Goal: Task Accomplishment & Management: Use online tool/utility

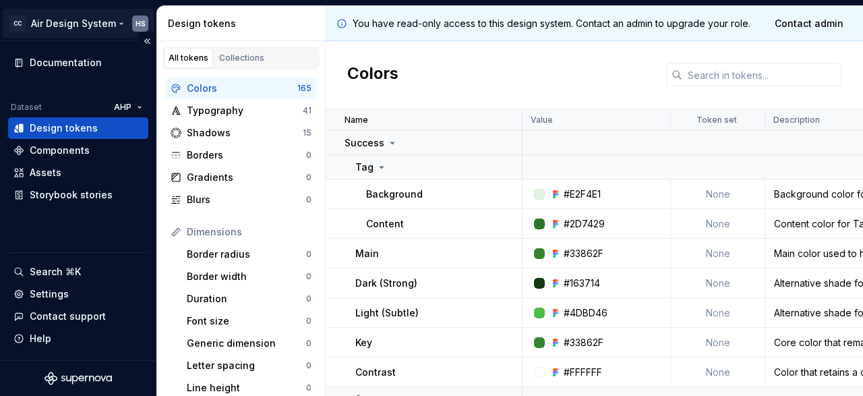
click at [120, 20] on html "CC Air Design System HS Documentation Dataset AHP Design tokens Components Asse…" at bounding box center [431, 198] width 863 height 396
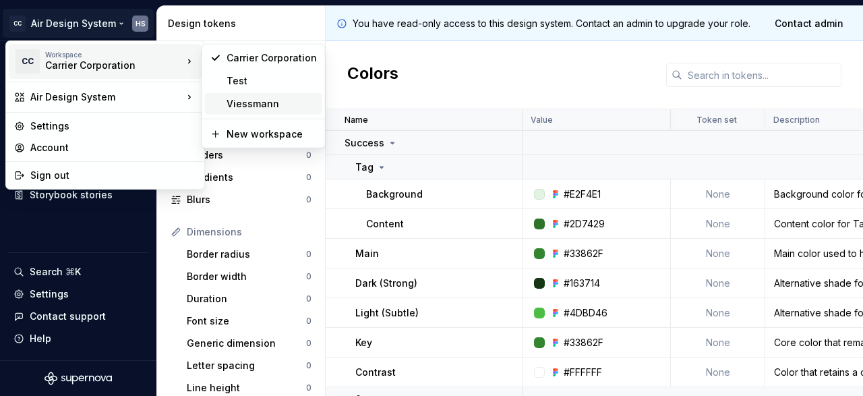
click at [233, 102] on div "Viessmann" at bounding box center [272, 103] width 90 height 13
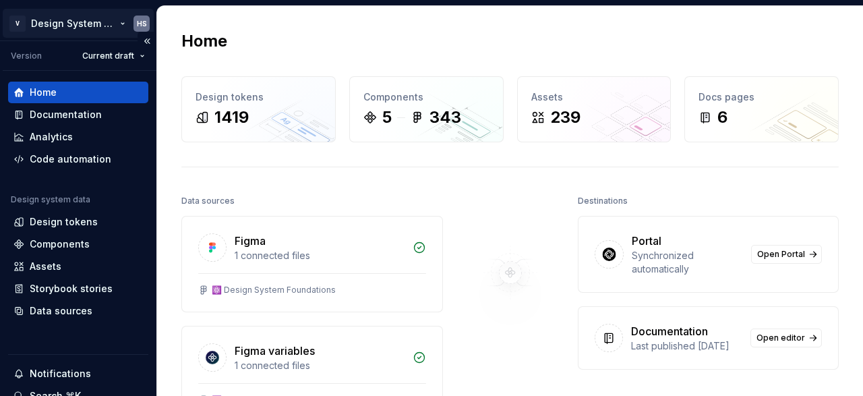
click at [117, 22] on html "V Design System Web (DSW) HS Version Current draft Home Documentation Analytics…" at bounding box center [431, 198] width 863 height 396
click at [436, 47] on html "V Design System Web (DSW) HS Version Current draft Home Documentation Analytics…" at bounding box center [431, 198] width 863 height 396
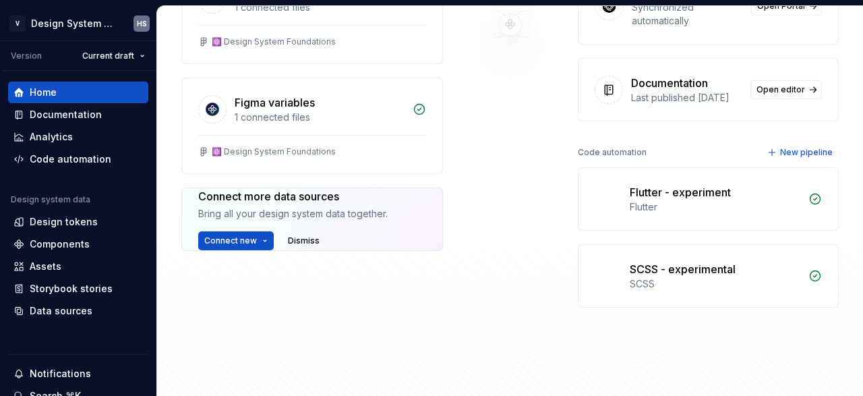
scroll to position [186, 0]
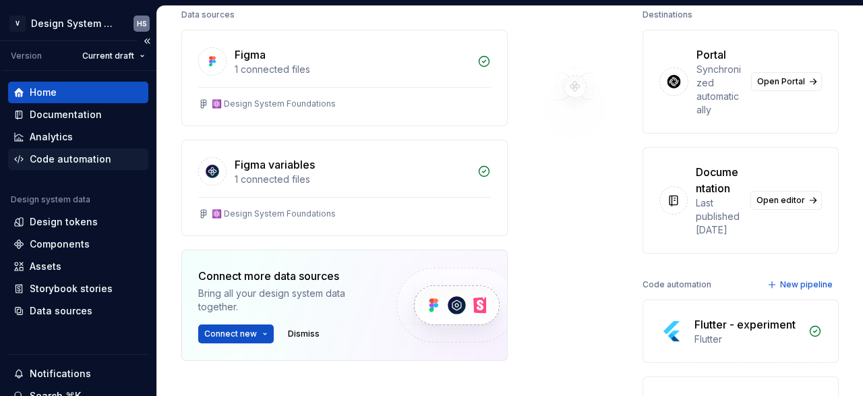
click at [64, 162] on div "Code automation" at bounding box center [71, 158] width 82 height 13
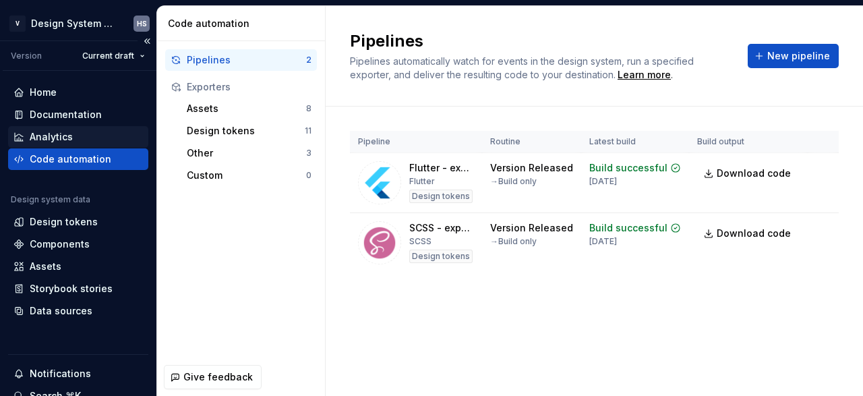
click at [61, 137] on div "Analytics" at bounding box center [51, 136] width 43 height 13
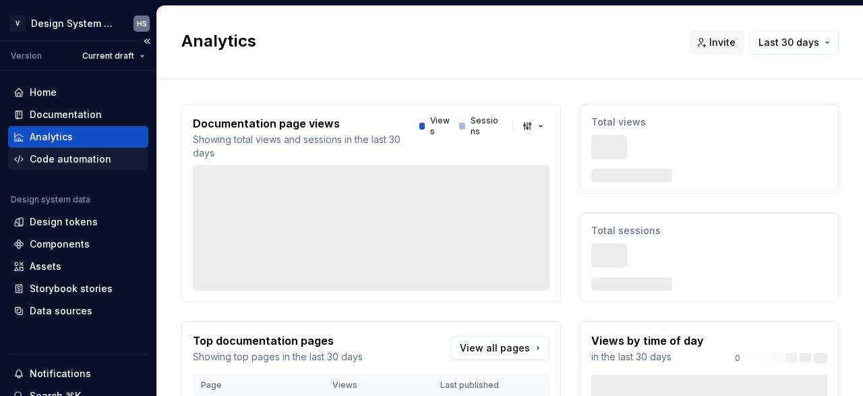
click at [56, 152] on div "Code automation" at bounding box center [78, 159] width 140 height 22
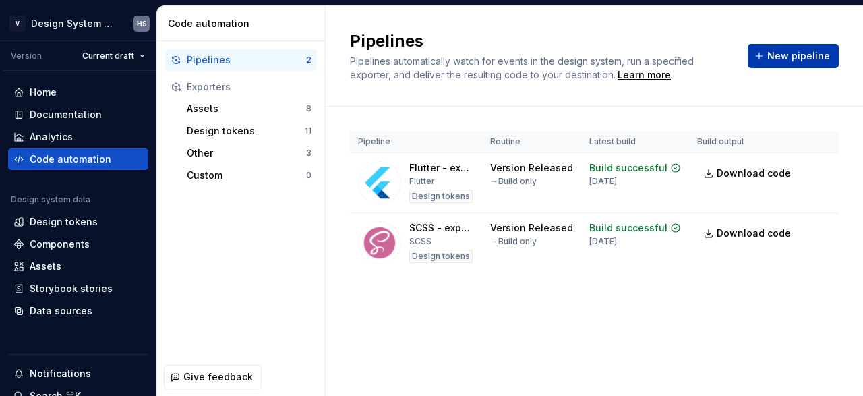
click at [796, 57] on span "New pipeline" at bounding box center [798, 55] width 63 height 13
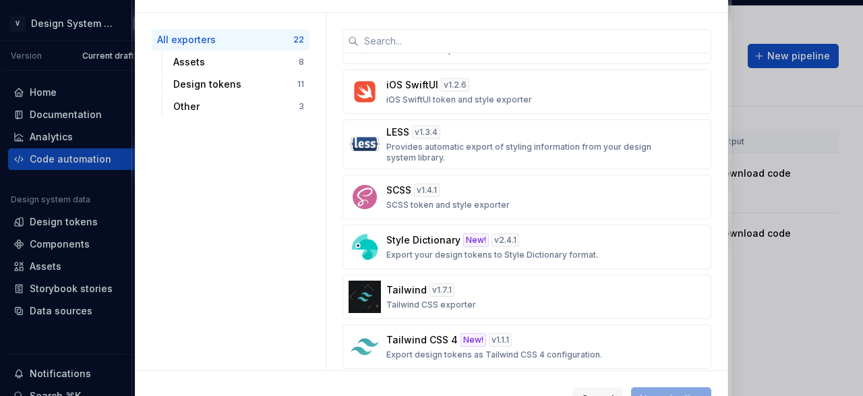
scroll to position [614, 0]
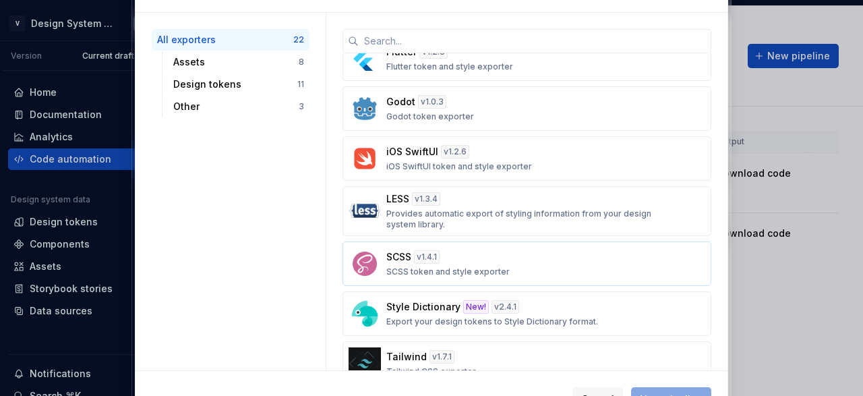
click at [500, 264] on div "SCSS v 1.4.1 SCSS token and style exporter" at bounding box center [522, 263] width 273 height 27
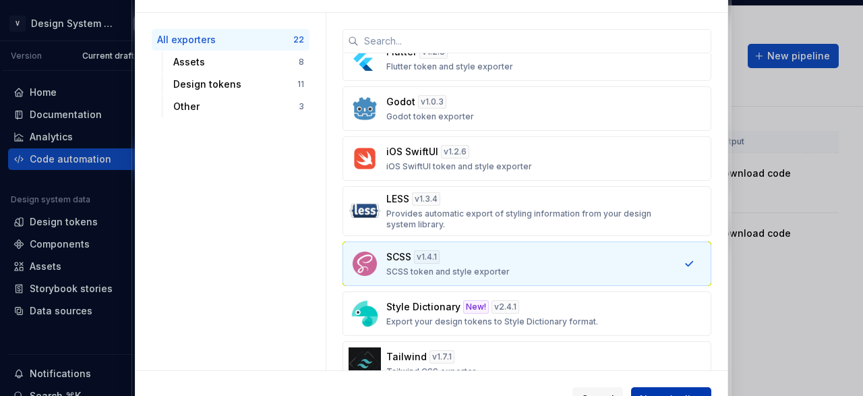
click at [664, 390] on button "New pipeline" at bounding box center [671, 399] width 80 height 24
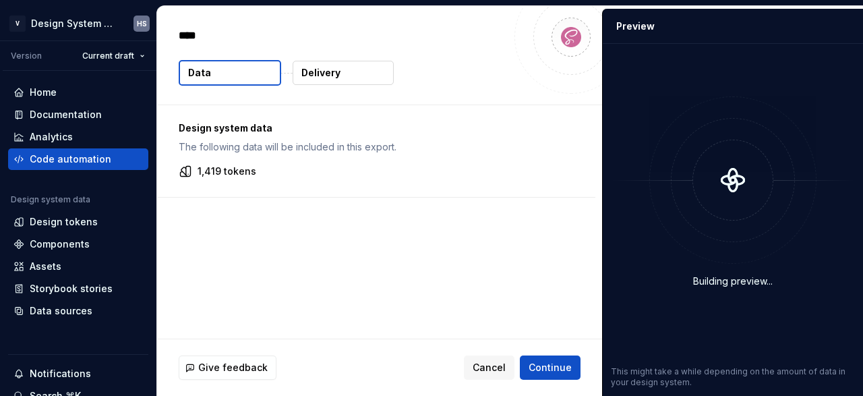
click at [354, 75] on button "Delivery" at bounding box center [343, 73] width 101 height 24
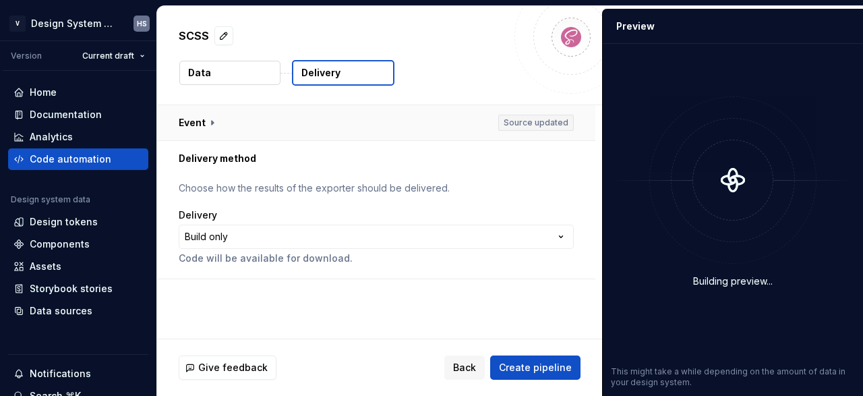
click at [316, 118] on button "button" at bounding box center [376, 122] width 438 height 35
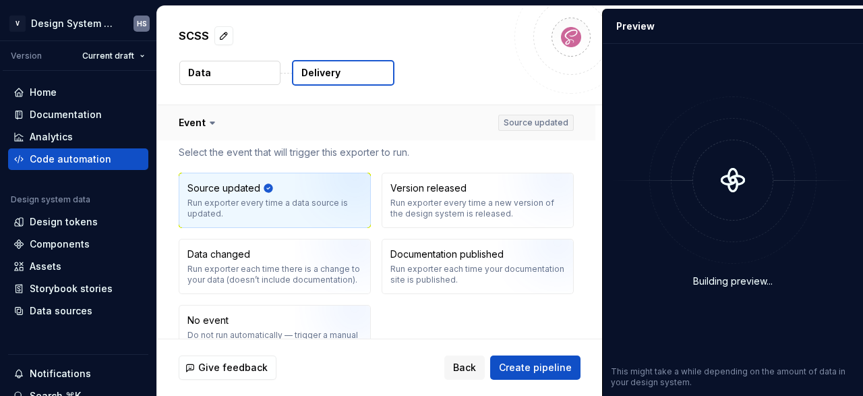
click at [318, 118] on button "button" at bounding box center [376, 122] width 438 height 35
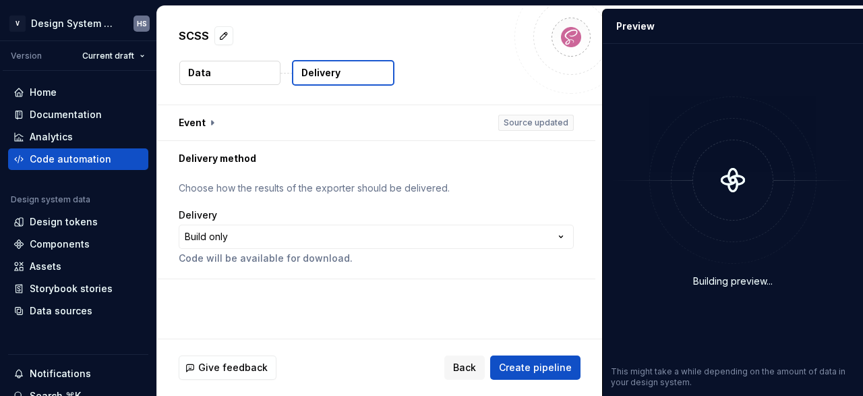
click at [256, 185] on p "Choose how the results of the exporter should be delivered." at bounding box center [376, 187] width 395 height 13
click at [247, 231] on html "**********" at bounding box center [431, 198] width 863 height 396
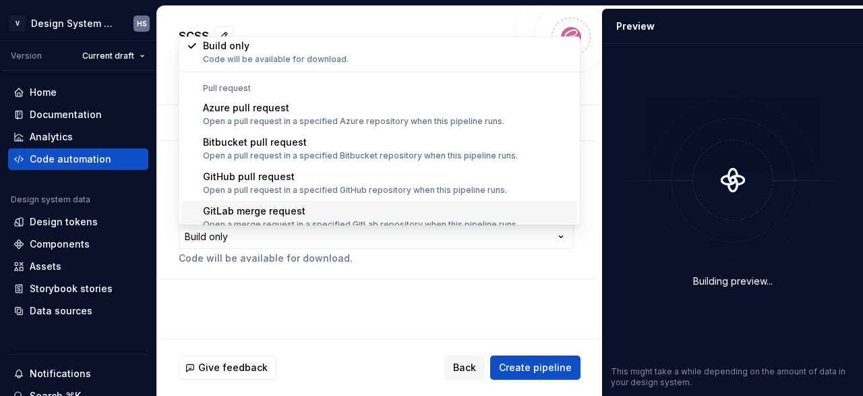
scroll to position [38, 0]
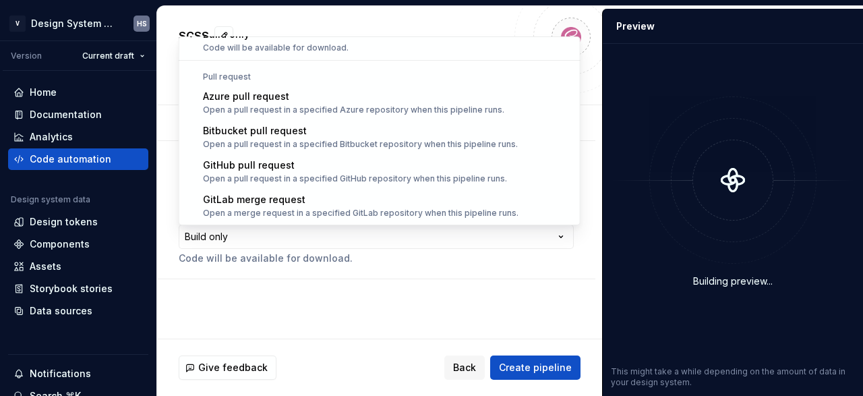
click at [309, 249] on html "**********" at bounding box center [431, 198] width 863 height 396
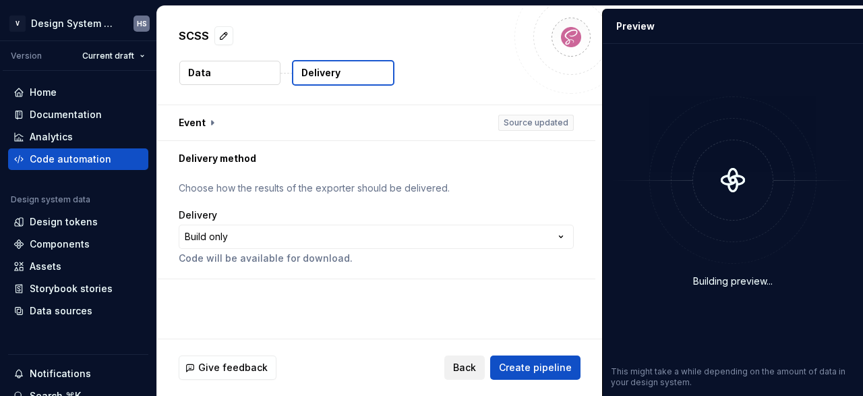
click at [475, 369] on span "Back" at bounding box center [464, 367] width 23 height 13
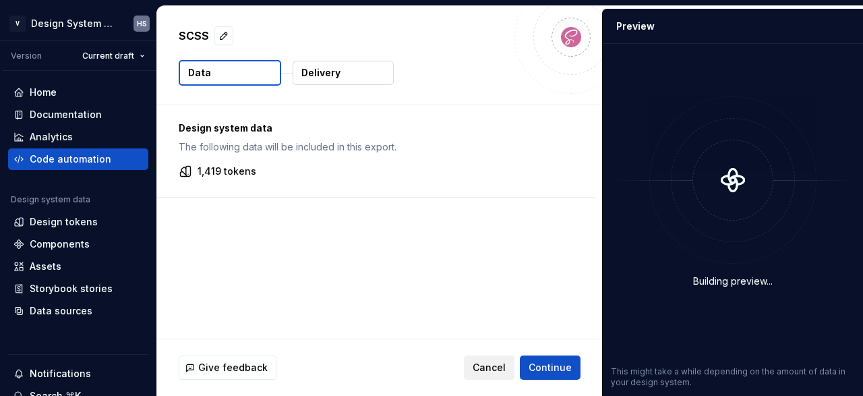
click at [475, 369] on button "Cancel" at bounding box center [489, 367] width 51 height 24
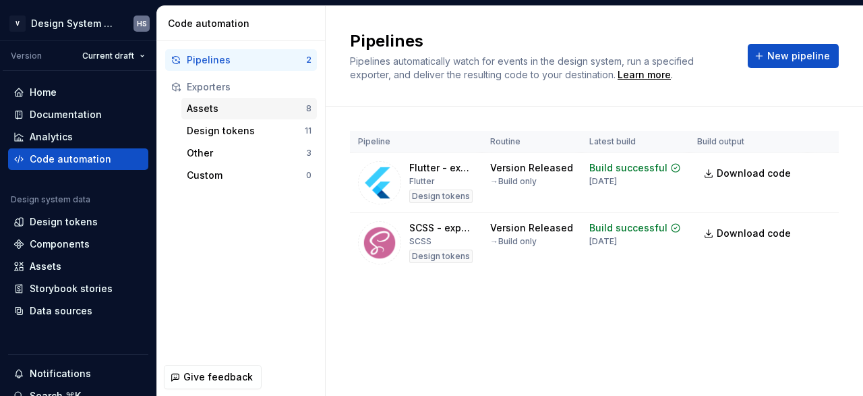
click at [223, 110] on div "Assets" at bounding box center [246, 108] width 119 height 13
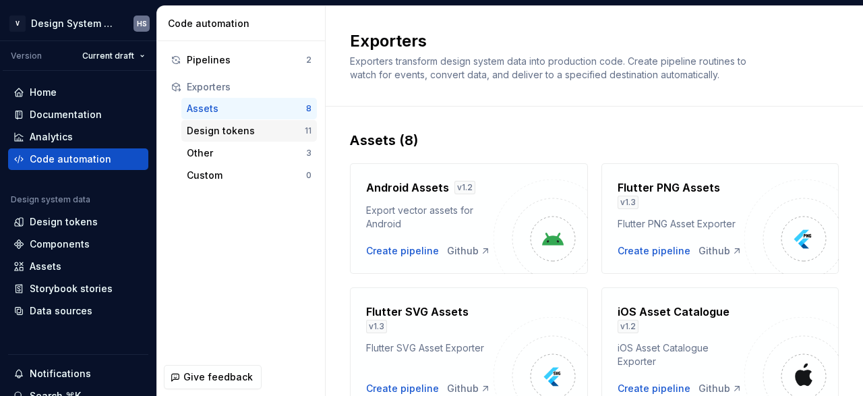
click at [248, 133] on div "Design tokens" at bounding box center [246, 130] width 118 height 13
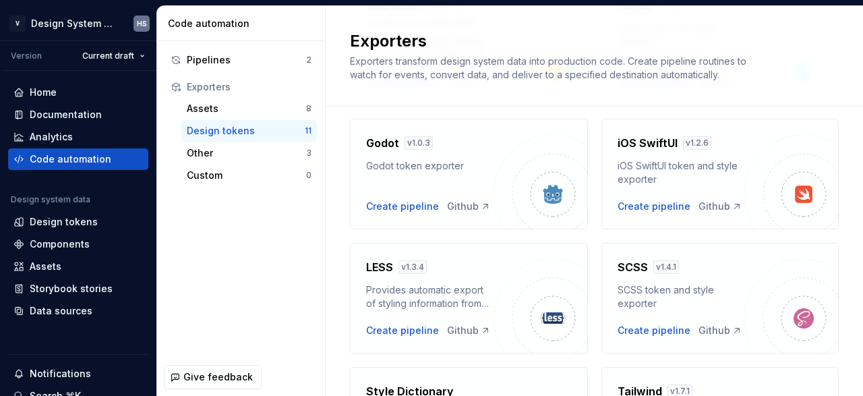
scroll to position [320, 0]
click at [674, 331] on div "Create pipeline" at bounding box center [654, 330] width 73 height 13
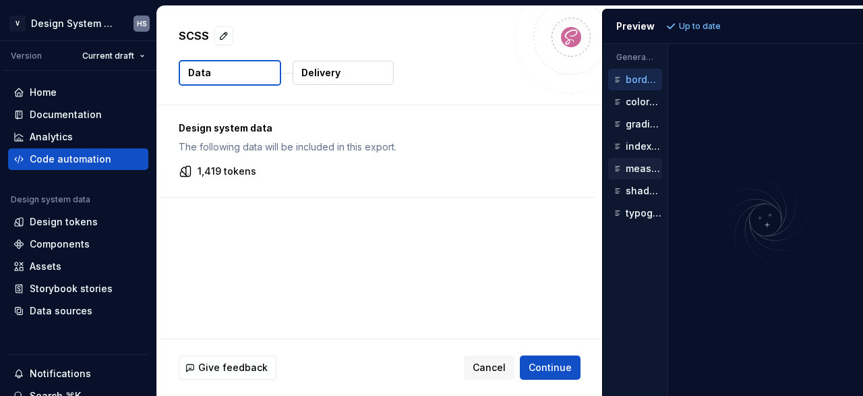
click at [644, 158] on div "measures.scss" at bounding box center [635, 169] width 54 height 22
click at [635, 136] on div "index.scss" at bounding box center [635, 147] width 54 height 22
click at [635, 122] on p "gradients.scss" at bounding box center [644, 124] width 36 height 11
click at [633, 103] on p "colors.scss" at bounding box center [644, 101] width 36 height 11
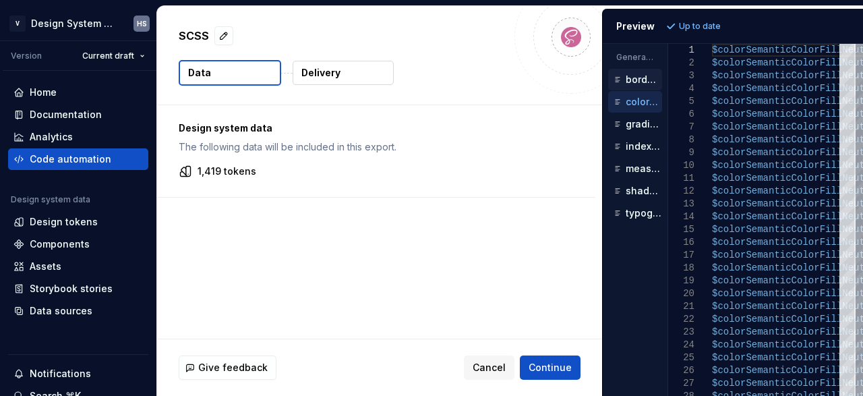
click at [633, 83] on p "borders.scss" at bounding box center [644, 79] width 36 height 11
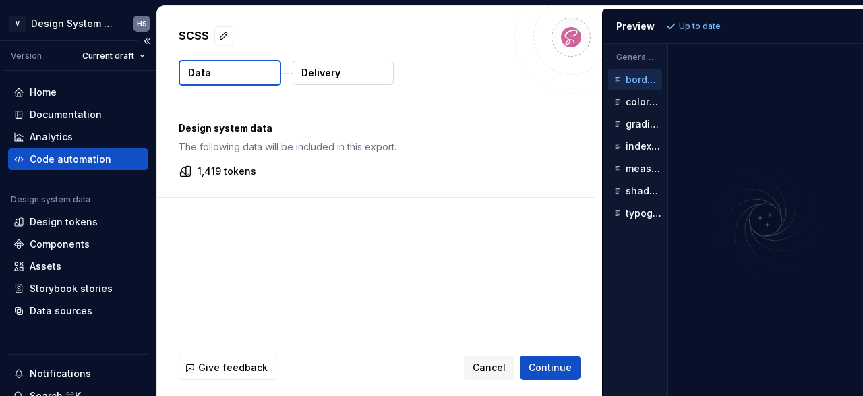
click at [59, 155] on div "Code automation" at bounding box center [71, 158] width 82 height 13
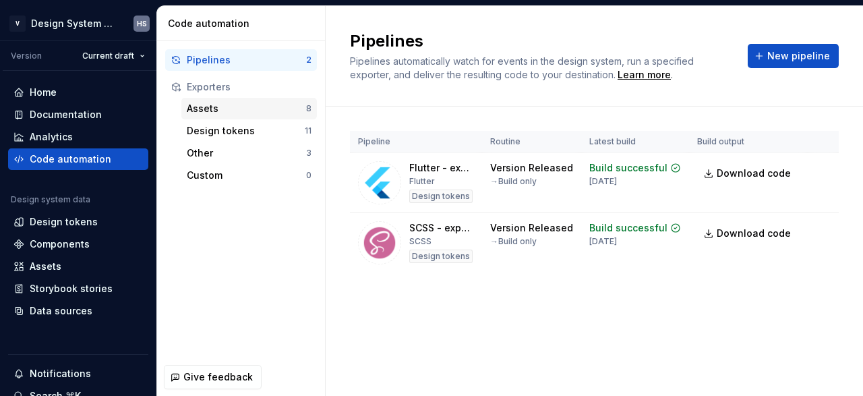
click at [235, 118] on div "Assets 8" at bounding box center [249, 109] width 136 height 22
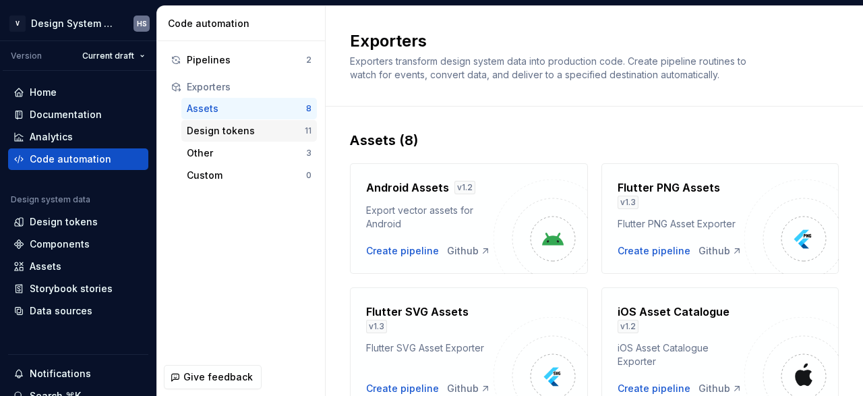
click at [236, 127] on div "Design tokens" at bounding box center [246, 130] width 118 height 13
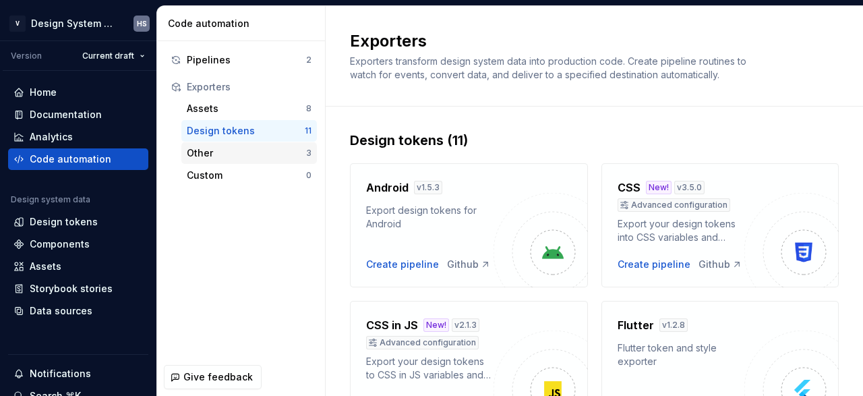
click at [284, 154] on div "Other" at bounding box center [246, 152] width 119 height 13
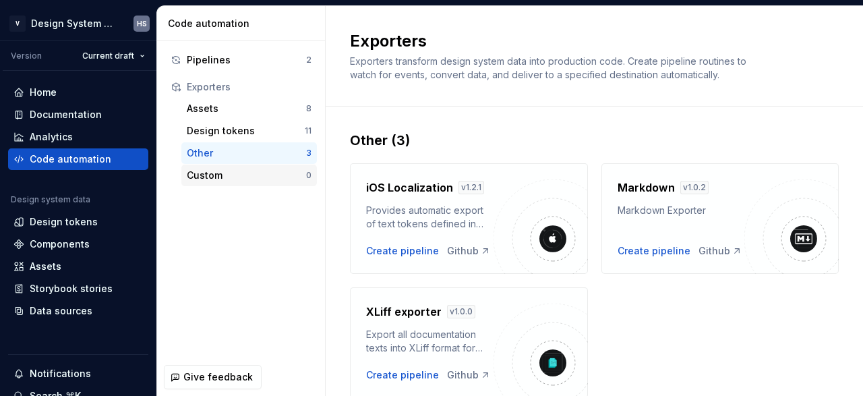
click at [230, 174] on div "Custom" at bounding box center [246, 175] width 119 height 13
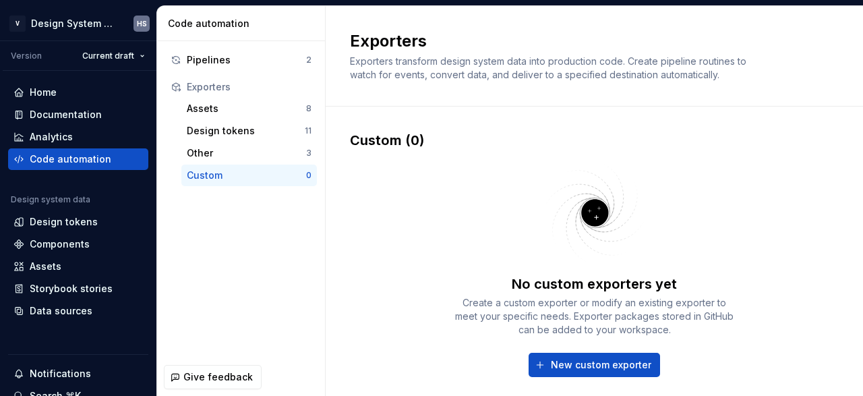
scroll to position [52, 0]
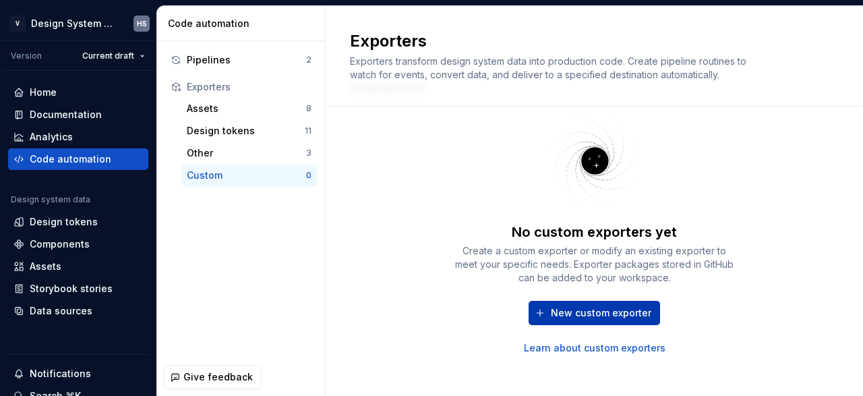
click at [543, 310] on button "New custom exporter" at bounding box center [594, 313] width 131 height 24
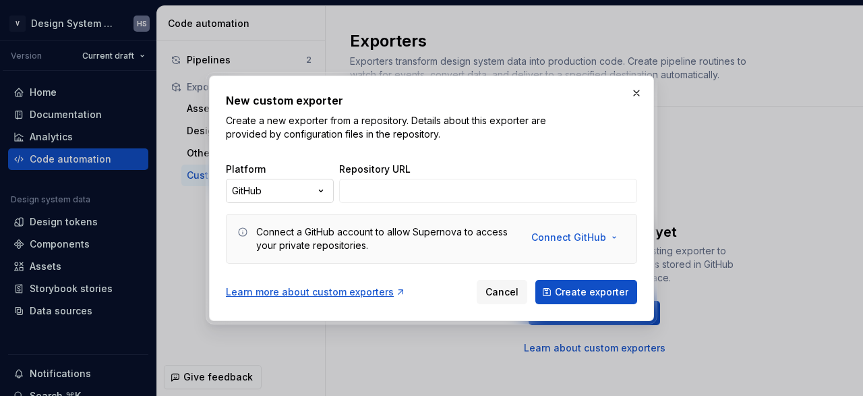
click at [299, 182] on div "New custom exporter Create a new exporter from a repository. Details about this…" at bounding box center [431, 198] width 863 height 396
click at [303, 189] on div "New custom exporter Create a new exporter from a repository. Details about this…" at bounding box center [431, 198] width 863 height 396
click at [638, 92] on button "button" at bounding box center [636, 93] width 19 height 19
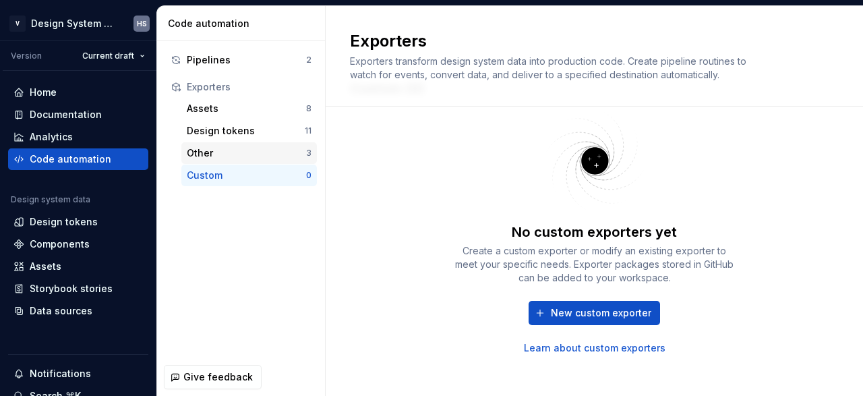
click at [237, 158] on div "Other" at bounding box center [246, 152] width 119 height 13
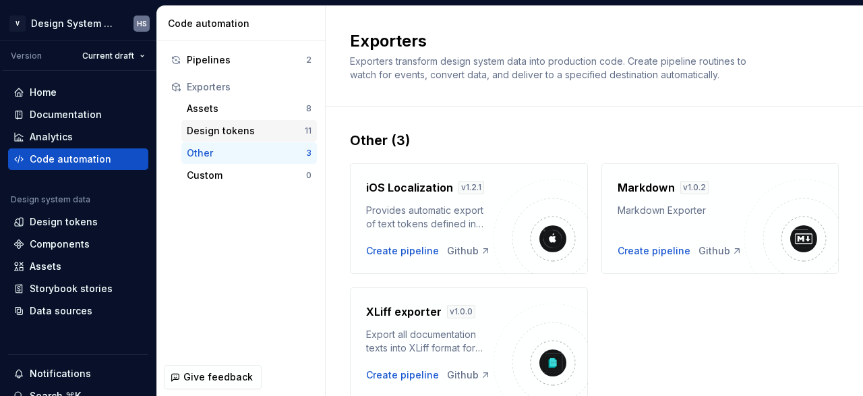
click at [249, 131] on div "Design tokens" at bounding box center [246, 130] width 118 height 13
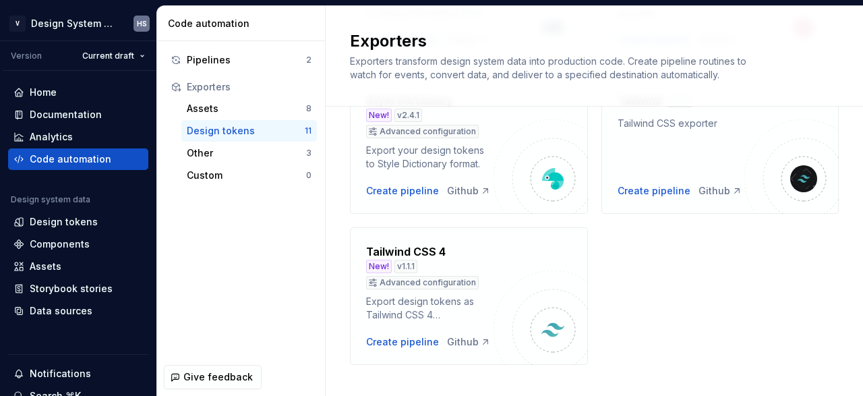
scroll to position [630, 0]
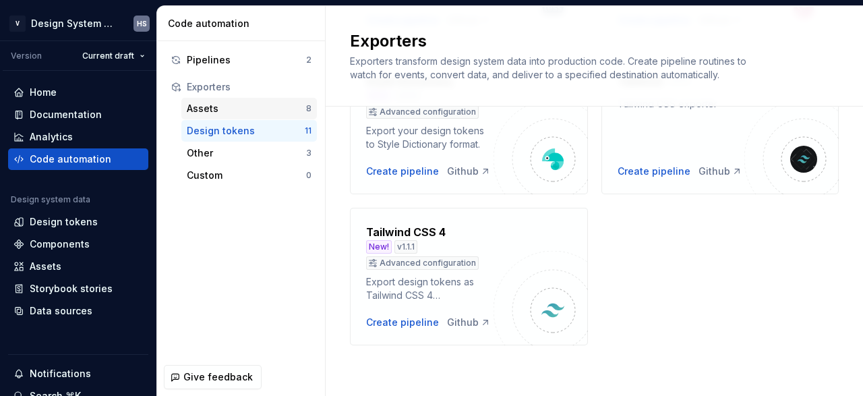
click at [260, 102] on div "Assets" at bounding box center [246, 108] width 119 height 13
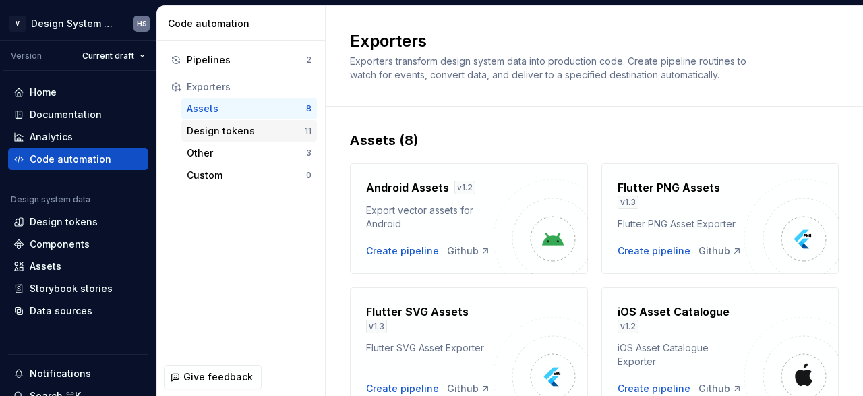
click at [254, 134] on div "Design tokens" at bounding box center [246, 130] width 118 height 13
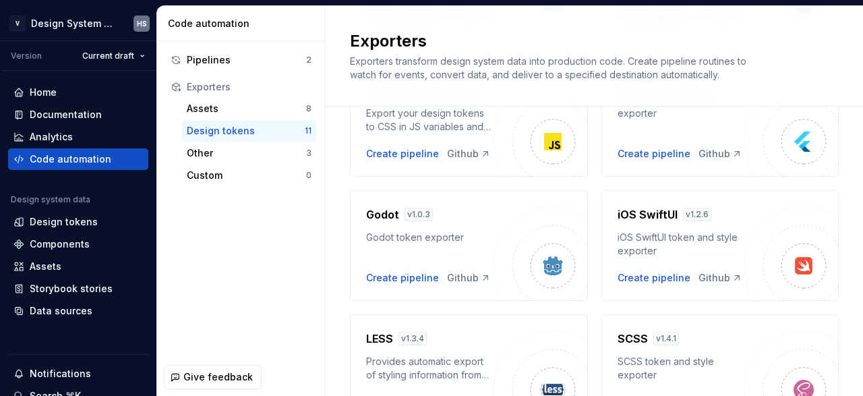
scroll to position [186, 0]
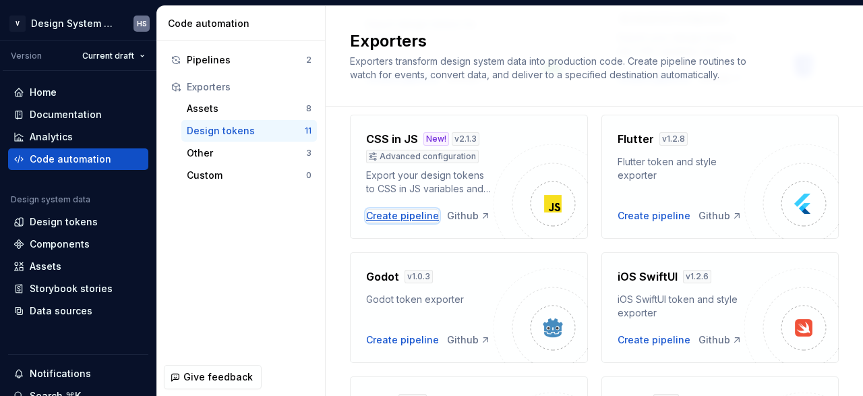
click at [415, 211] on div "Create pipeline" at bounding box center [402, 215] width 73 height 13
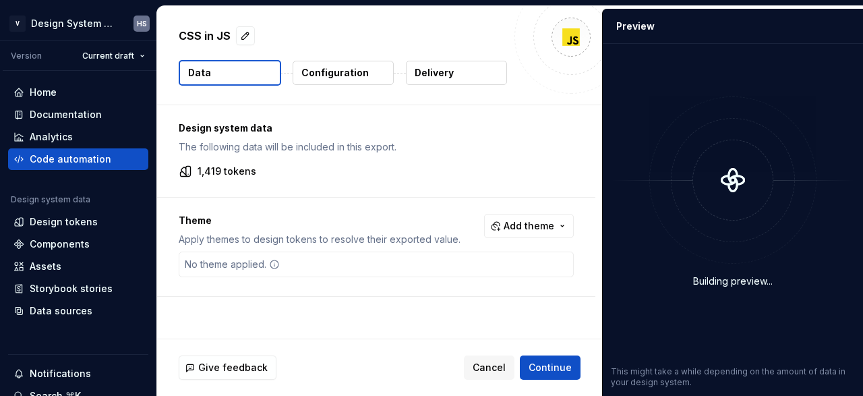
click at [385, 264] on div "No theme applied." at bounding box center [376, 265] width 395 height 26
click at [384, 260] on div "No theme applied." at bounding box center [376, 265] width 395 height 26
click at [521, 223] on span "Add theme" at bounding box center [529, 225] width 51 height 13
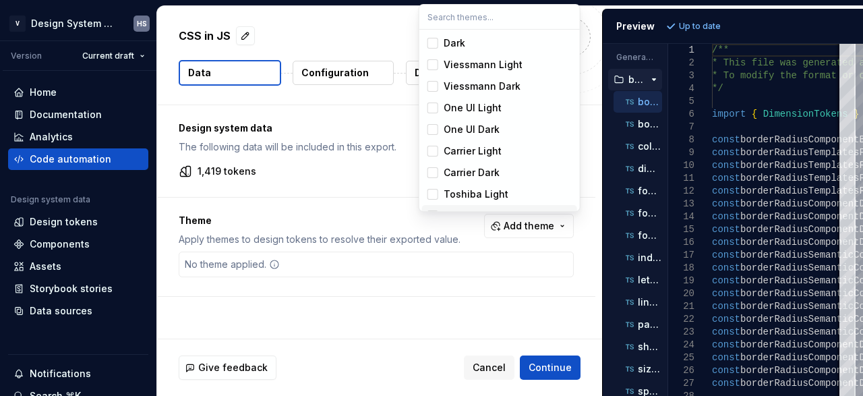
click at [508, 224] on html "V Design System Web (DSW) HS Version Current draft Home Documentation Analytics…" at bounding box center [431, 198] width 863 height 396
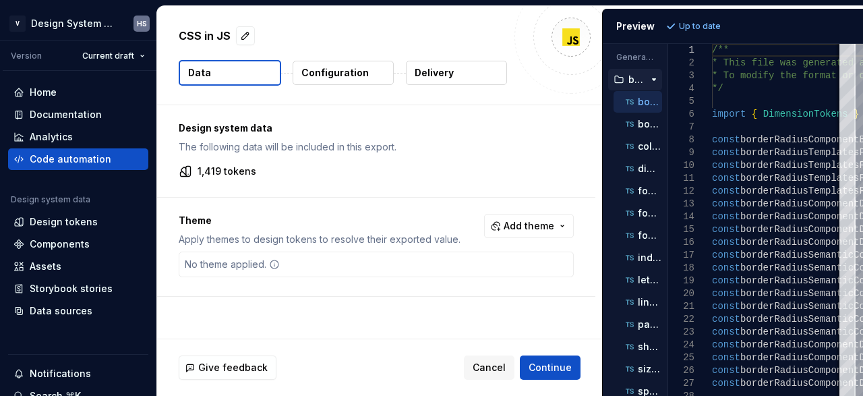
click at [235, 262] on div "No theme applied." at bounding box center [232, 264] width 106 height 24
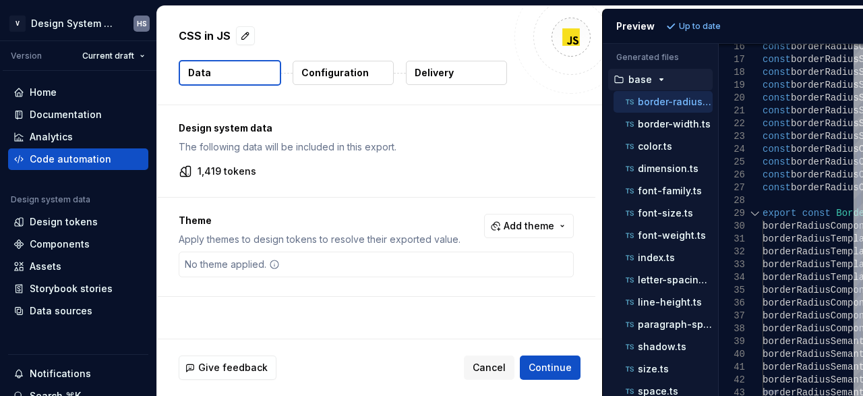
click at [722, 215] on div "Generated files Accessibility guide for tree . Navigate the tree with the arrow…" at bounding box center [733, 220] width 260 height 352
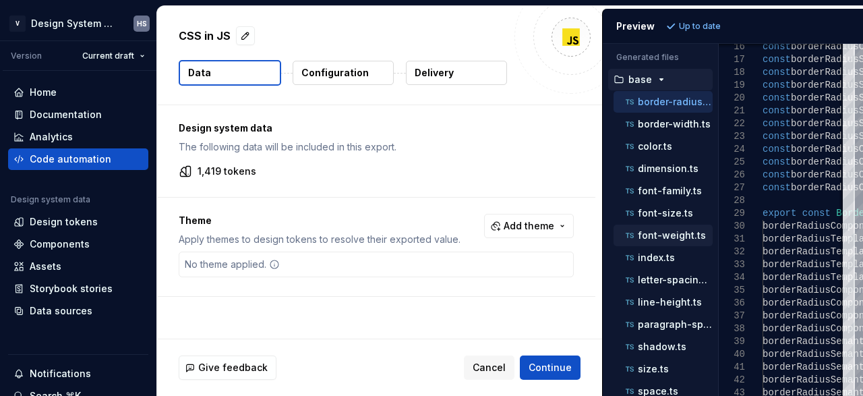
scroll to position [67, 0]
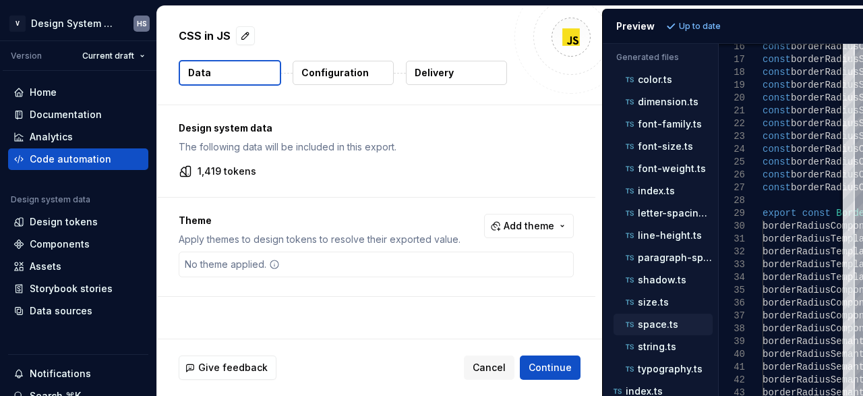
click at [659, 324] on div "space.ts" at bounding box center [668, 324] width 90 height 13
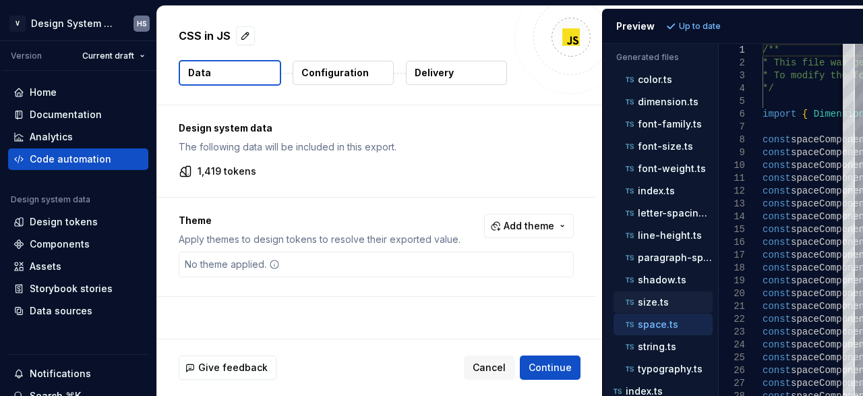
click at [661, 301] on div "size.ts" at bounding box center [668, 301] width 90 height 13
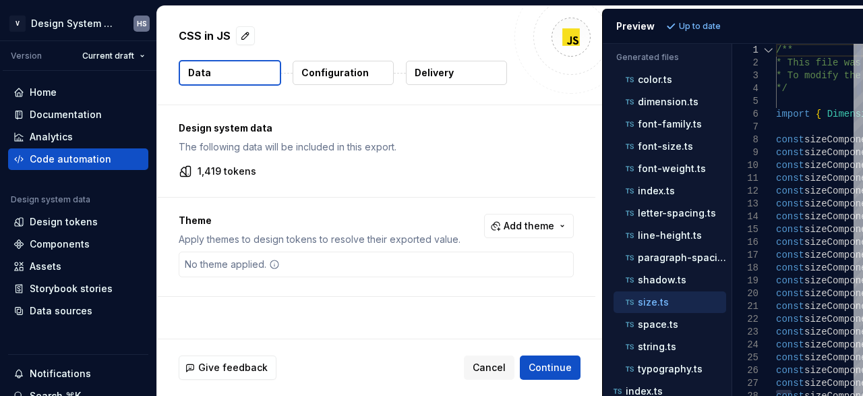
click at [733, 207] on div "Generated files Accessibility guide for tree . Navigate the tree with the arrow…" at bounding box center [733, 220] width 260 height 352
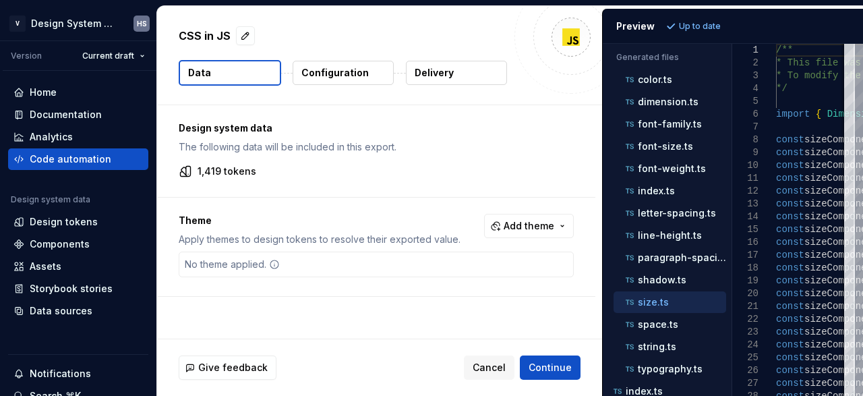
click at [342, 68] on p "Configuration" at bounding box center [334, 72] width 67 height 13
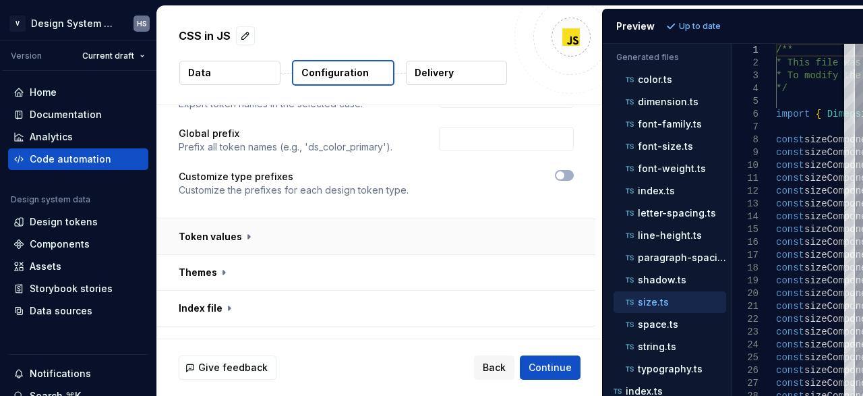
scroll to position [124, 0]
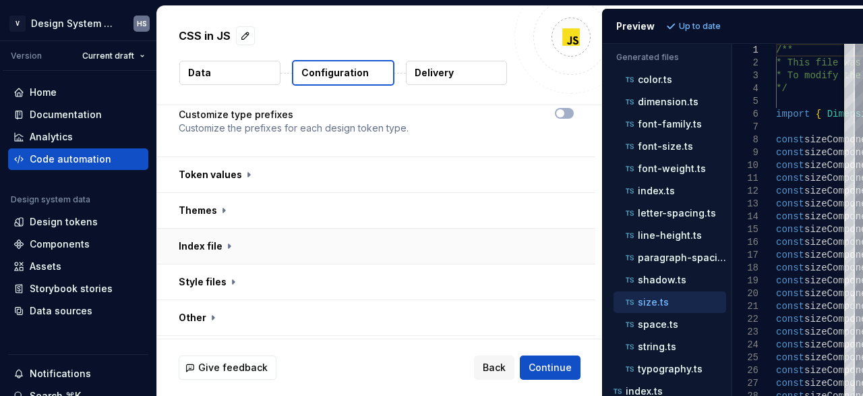
click at [242, 235] on button "button" at bounding box center [376, 246] width 438 height 35
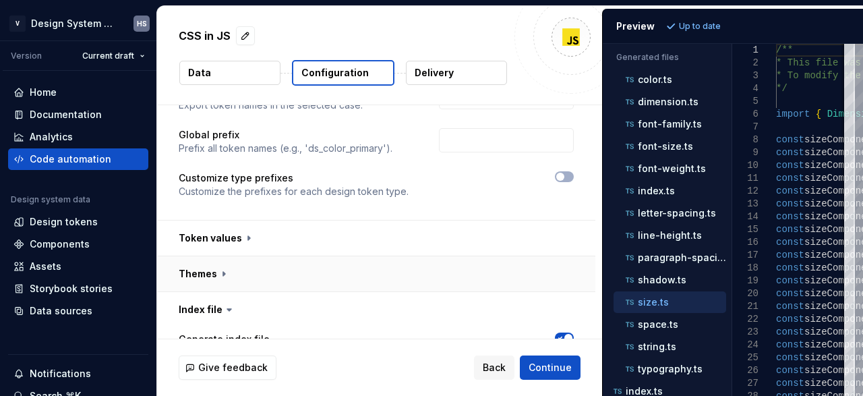
scroll to position [0, 0]
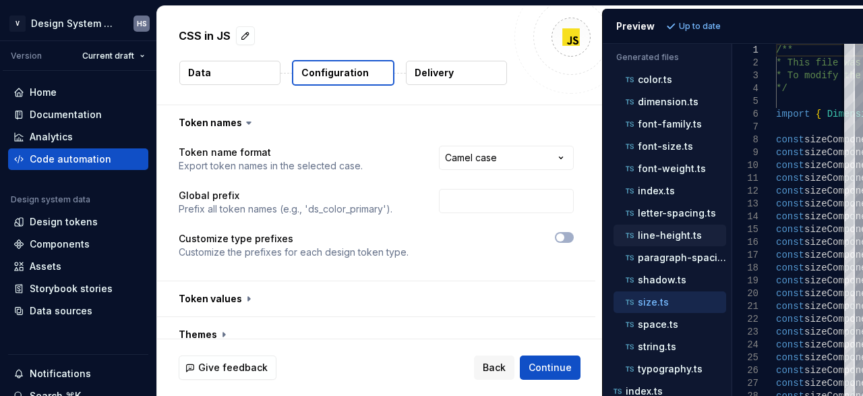
click at [673, 230] on p "line-height.ts" at bounding box center [670, 235] width 64 height 11
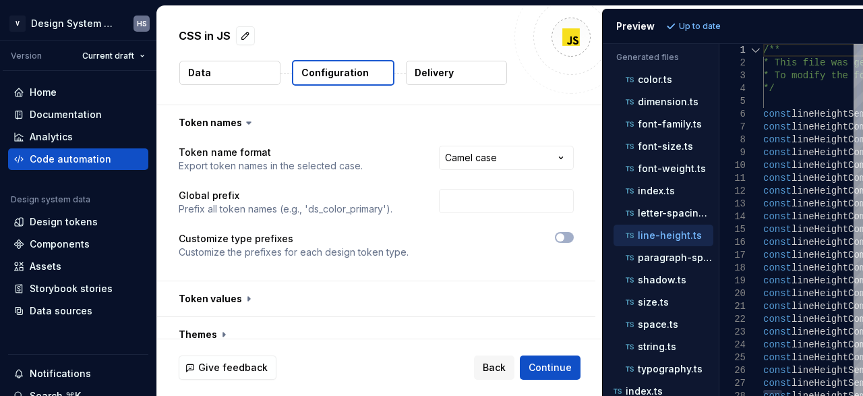
click at [719, 274] on div "Generated files Accessibility guide for tree . Navigate the tree with the arrow…" at bounding box center [733, 220] width 260 height 352
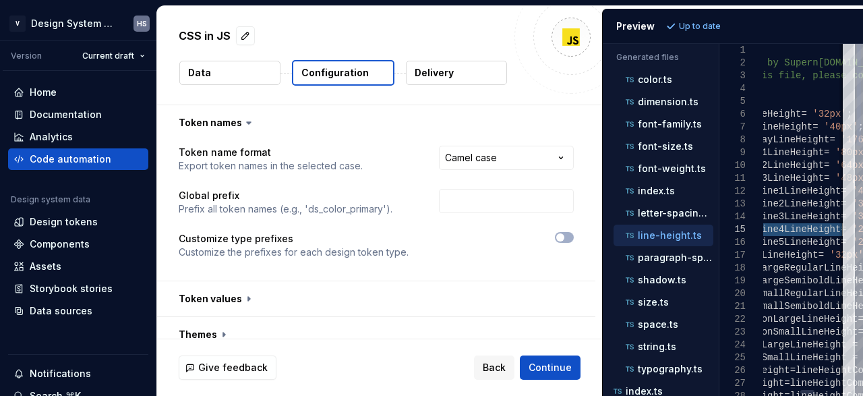
drag, startPoint x: 803, startPoint y: 231, endPoint x: 862, endPoint y: 234, distance: 59.4
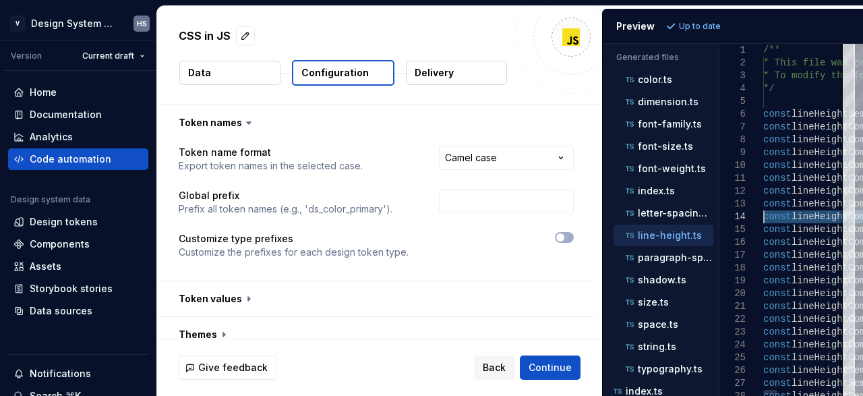
drag, startPoint x: 794, startPoint y: 218, endPoint x: 724, endPoint y: 214, distance: 70.3
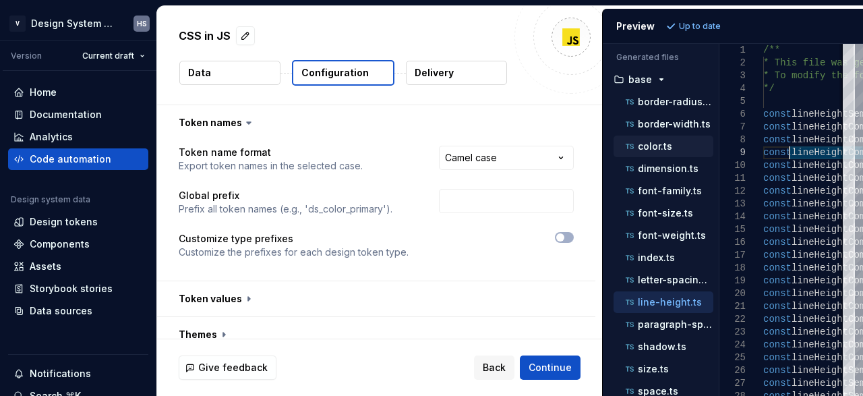
click at [662, 142] on p "color.ts" at bounding box center [655, 146] width 34 height 11
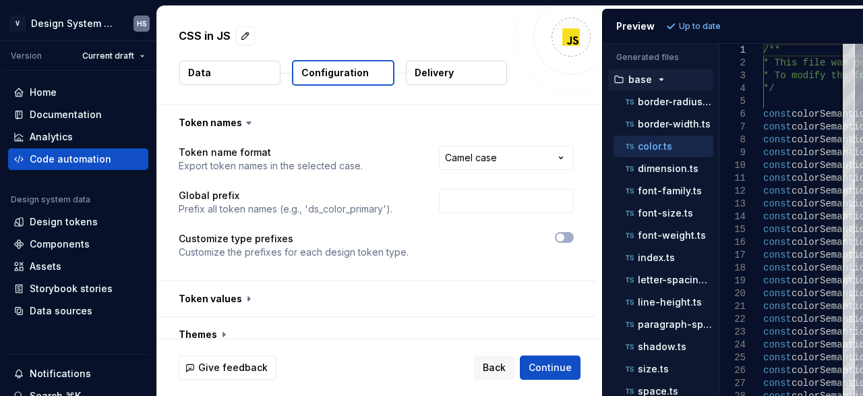
click at [657, 84] on icon "button" at bounding box center [661, 79] width 11 height 11
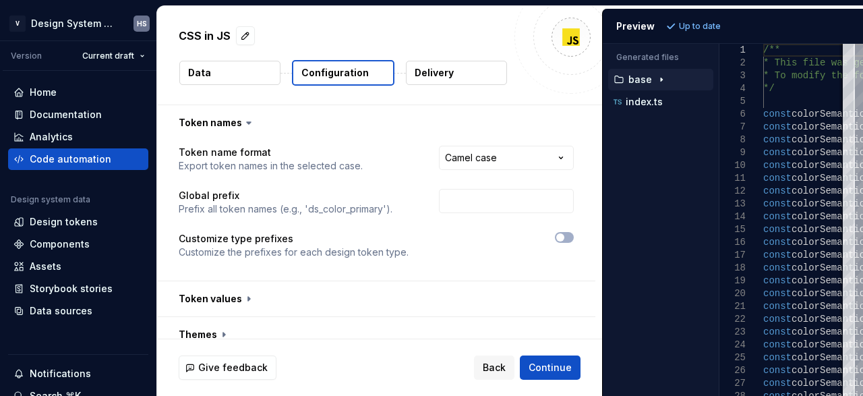
click at [657, 84] on icon "button" at bounding box center [661, 79] width 11 height 11
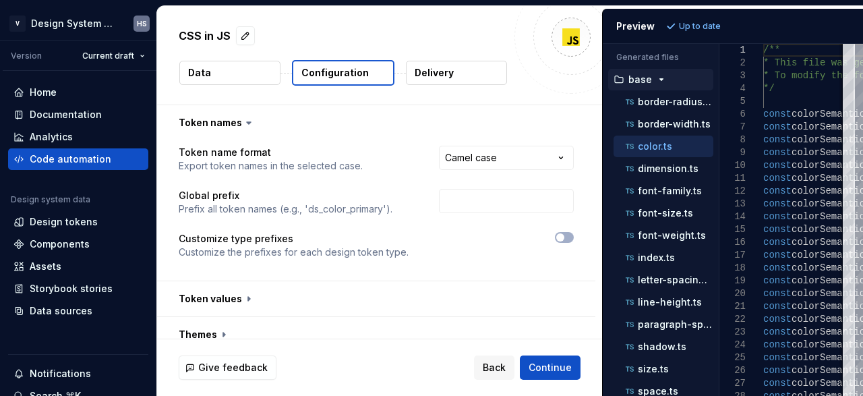
click at [657, 82] on icon "button" at bounding box center [661, 79] width 11 height 11
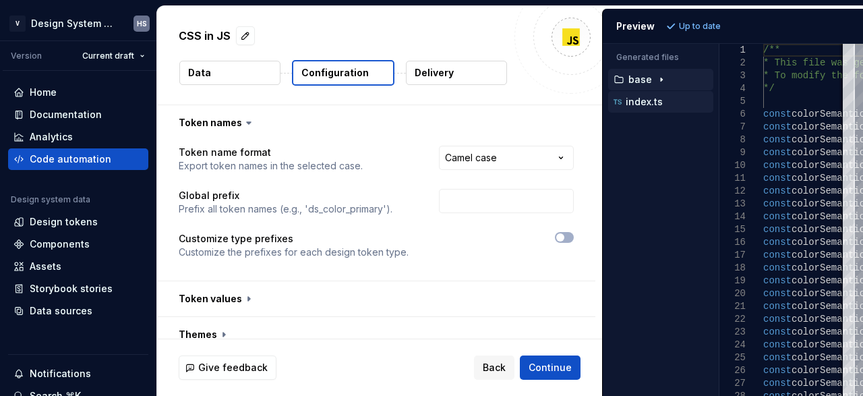
click at [655, 104] on p "index.ts" at bounding box center [644, 101] width 37 height 11
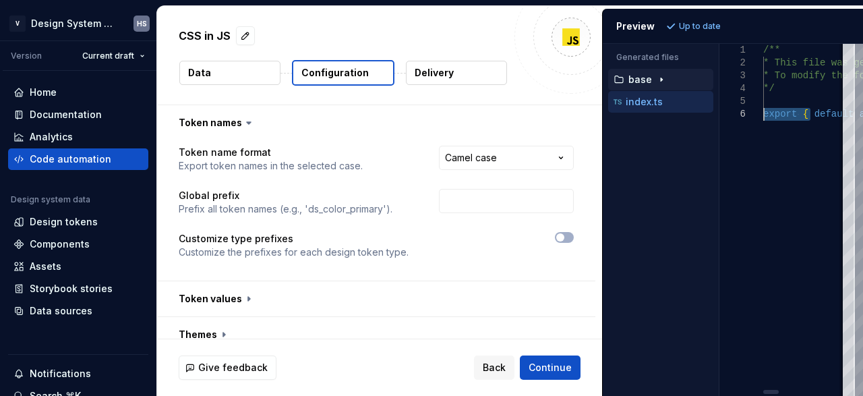
drag, startPoint x: 816, startPoint y: 115, endPoint x: 716, endPoint y: 119, distance: 99.9
click at [659, 81] on icon "button" at bounding box center [661, 79] width 11 height 11
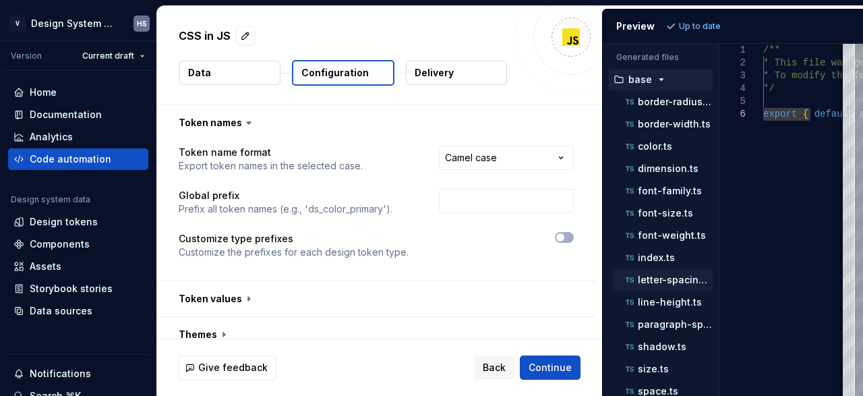
click at [668, 273] on div "letter-spacing.ts" at bounding box center [668, 279] width 90 height 13
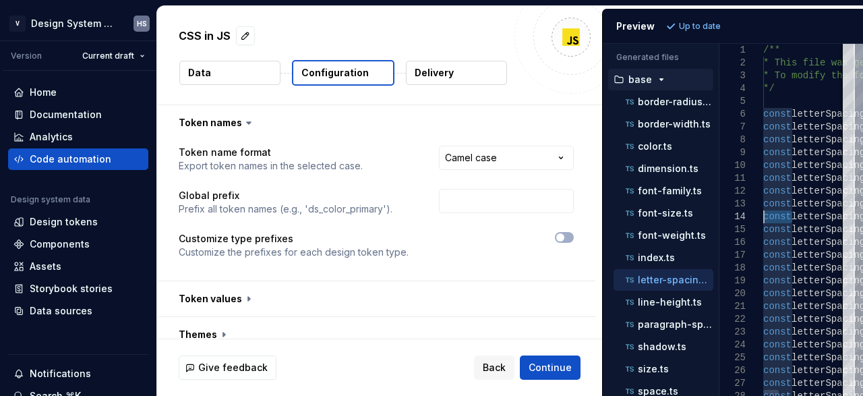
drag, startPoint x: 794, startPoint y: 218, endPoint x: 721, endPoint y: 216, distance: 73.5
click at [82, 157] on div "Code automation" at bounding box center [71, 158] width 82 height 13
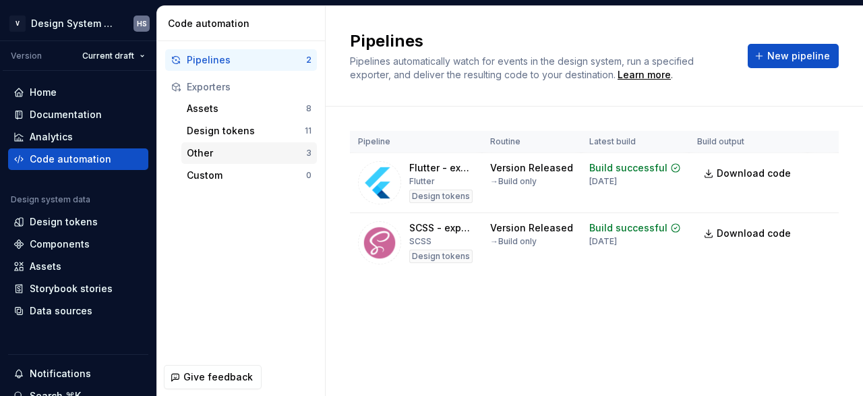
click at [212, 152] on div "Other" at bounding box center [246, 152] width 119 height 13
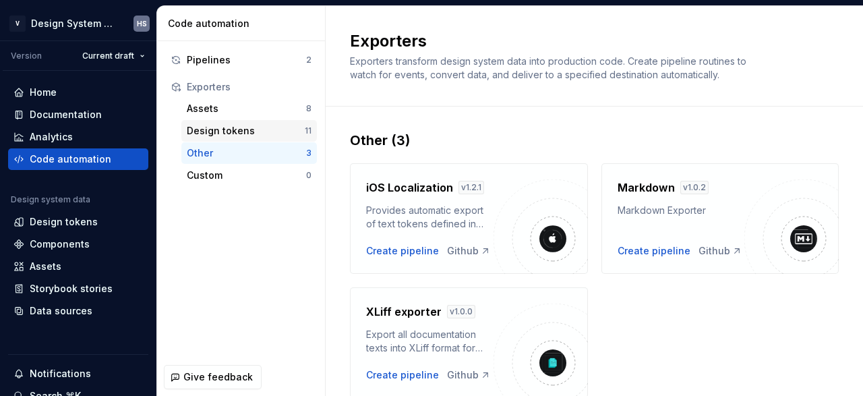
click at [252, 129] on div "Design tokens" at bounding box center [246, 130] width 118 height 13
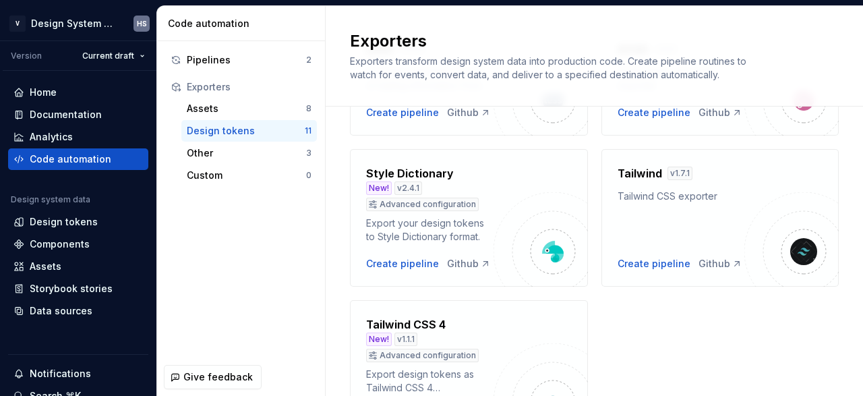
scroll to position [558, 0]
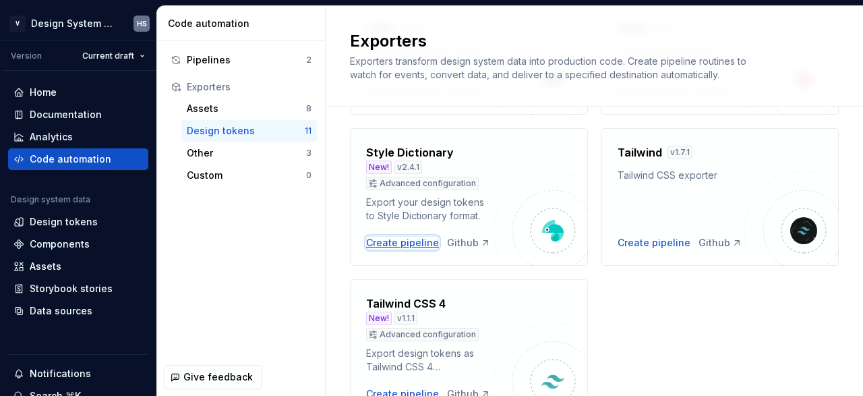
click at [375, 243] on div "Create pipeline" at bounding box center [402, 242] width 73 height 13
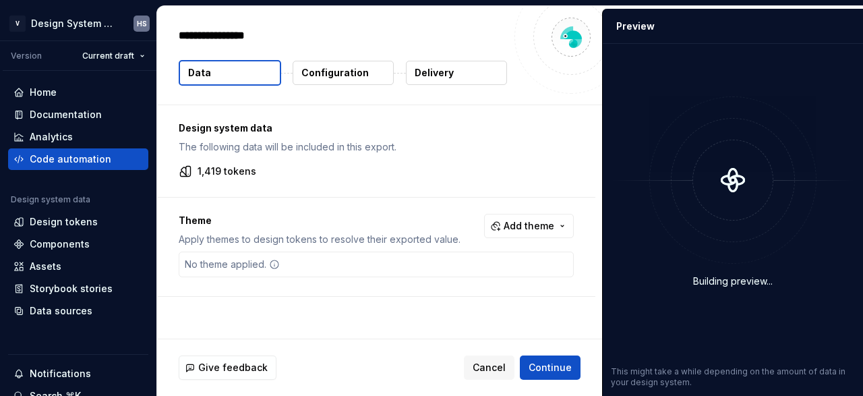
type textarea "*"
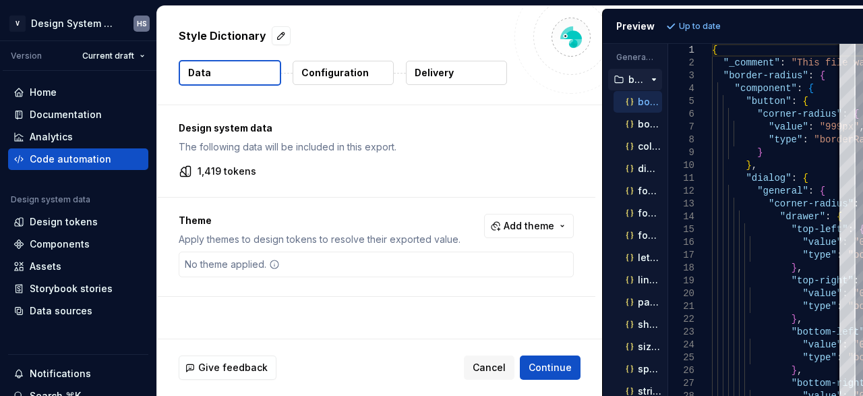
click at [643, 264] on ul "border-radius.json border-width.json color.json dimension.json font-family.json…" at bounding box center [635, 257] width 54 height 333
click at [645, 258] on p "letter-spacing.json" at bounding box center [650, 257] width 24 height 11
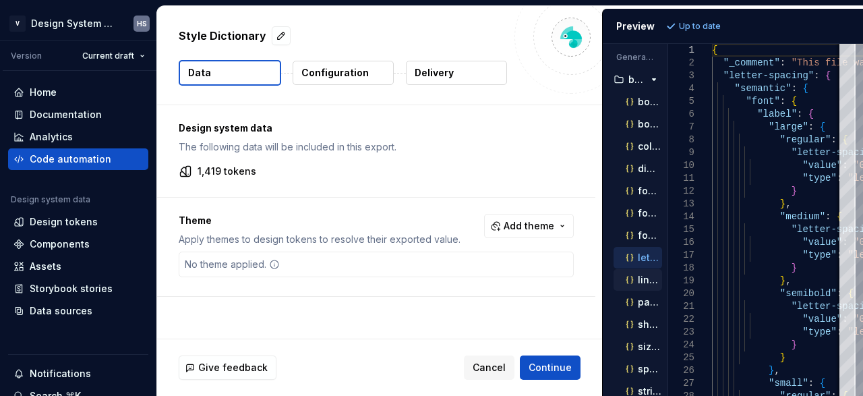
click at [648, 275] on p "line-height.json" at bounding box center [650, 279] width 24 height 11
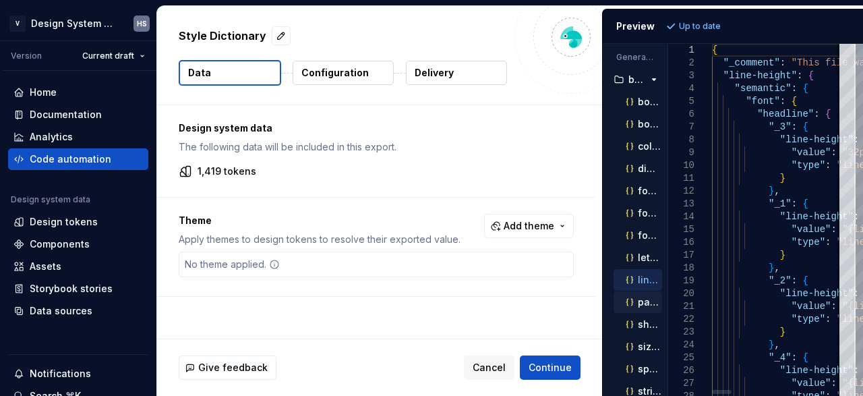
click at [644, 297] on p "paragraph-spacing.json" at bounding box center [650, 302] width 24 height 11
click at [648, 299] on p "shadow.json" at bounding box center [650, 301] width 24 height 11
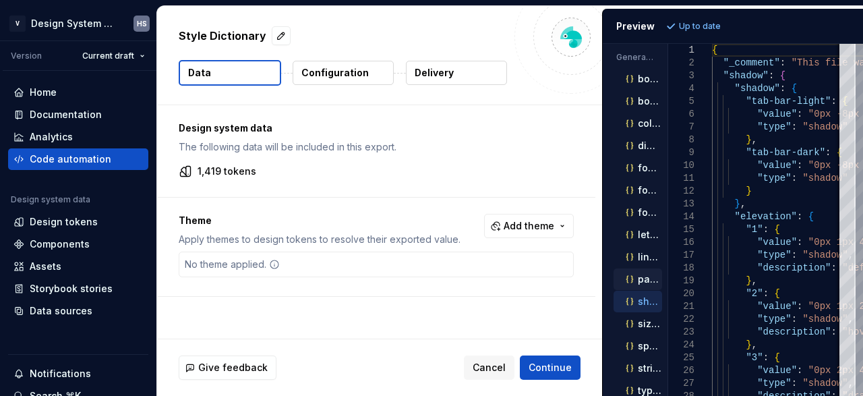
click at [646, 274] on p "paragraph-spacing.json" at bounding box center [650, 279] width 24 height 11
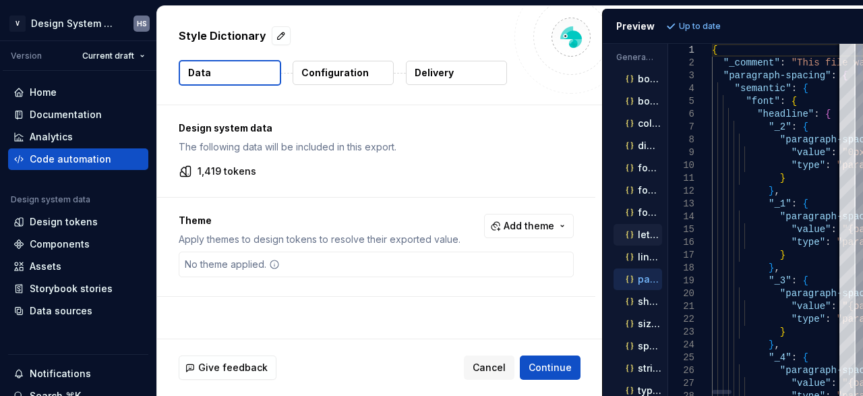
click at [647, 235] on div "letter-spacing.json" at bounding box center [642, 234] width 39 height 13
